Goal: Information Seeking & Learning: Check status

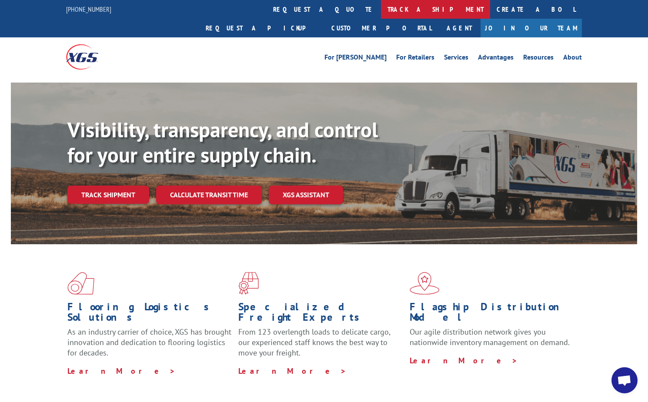
click at [381, 6] on link "track a shipment" at bounding box center [435, 9] width 109 height 19
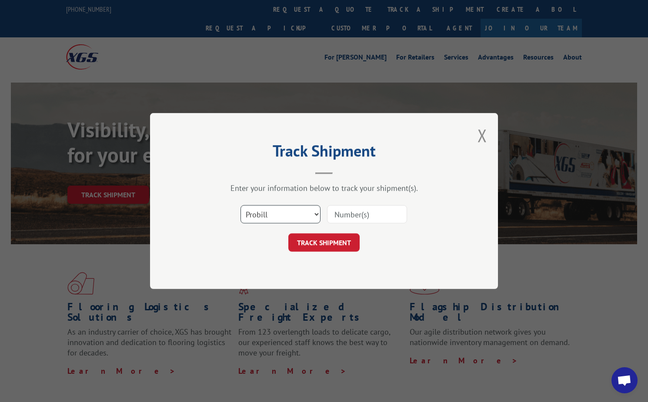
click at [296, 215] on select "Select category... Probill BOL PO" at bounding box center [281, 214] width 80 height 18
select select "bol"
click at [241, 205] on select "Select category... Probill BOL PO" at bounding box center [281, 214] width 80 height 18
click at [338, 212] on input at bounding box center [367, 214] width 80 height 18
type input "6008973"
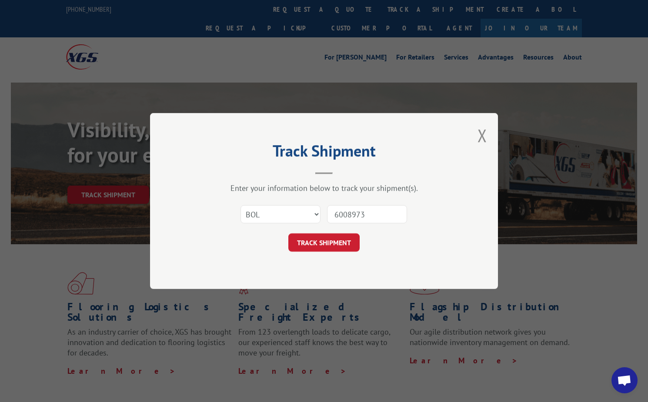
click button "TRACK SHIPMENT" at bounding box center [323, 243] width 71 height 18
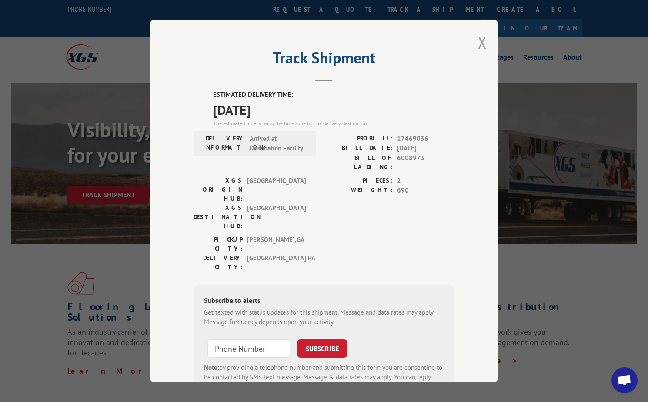
click at [478, 37] on button "Close modal" at bounding box center [483, 42] width 10 height 23
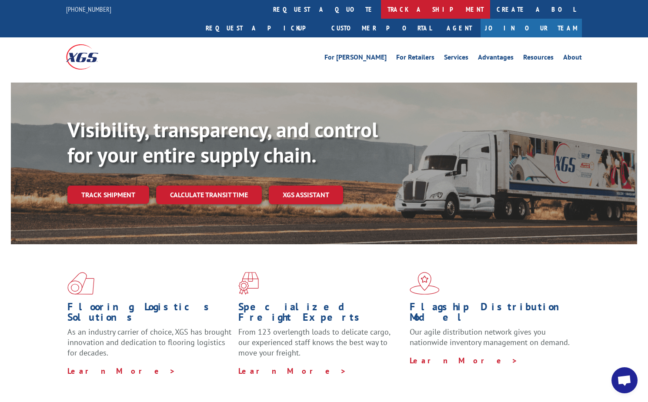
click at [381, 10] on link "track a shipment" at bounding box center [435, 9] width 109 height 19
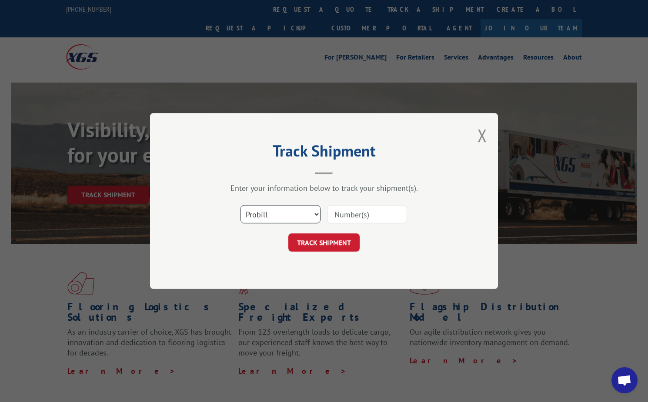
click at [291, 218] on select "Select category... Probill BOL PO" at bounding box center [281, 214] width 80 height 18
select select "bol"
click at [241, 205] on select "Select category... Probill BOL PO" at bounding box center [281, 214] width 80 height 18
click at [347, 217] on input at bounding box center [367, 214] width 80 height 18
type input "6004389"
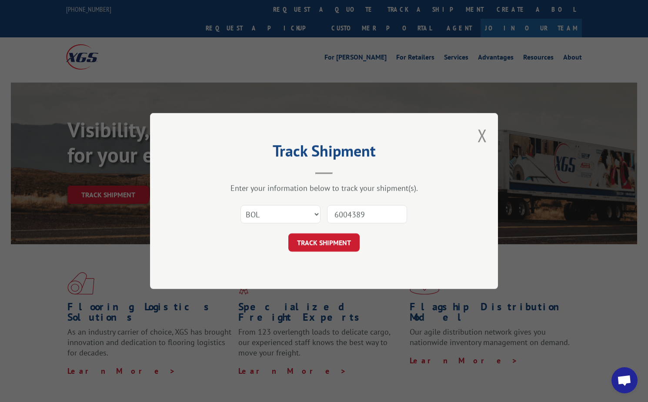
click button "TRACK SHIPMENT" at bounding box center [323, 243] width 71 height 18
